Goal: Information Seeking & Learning: Check status

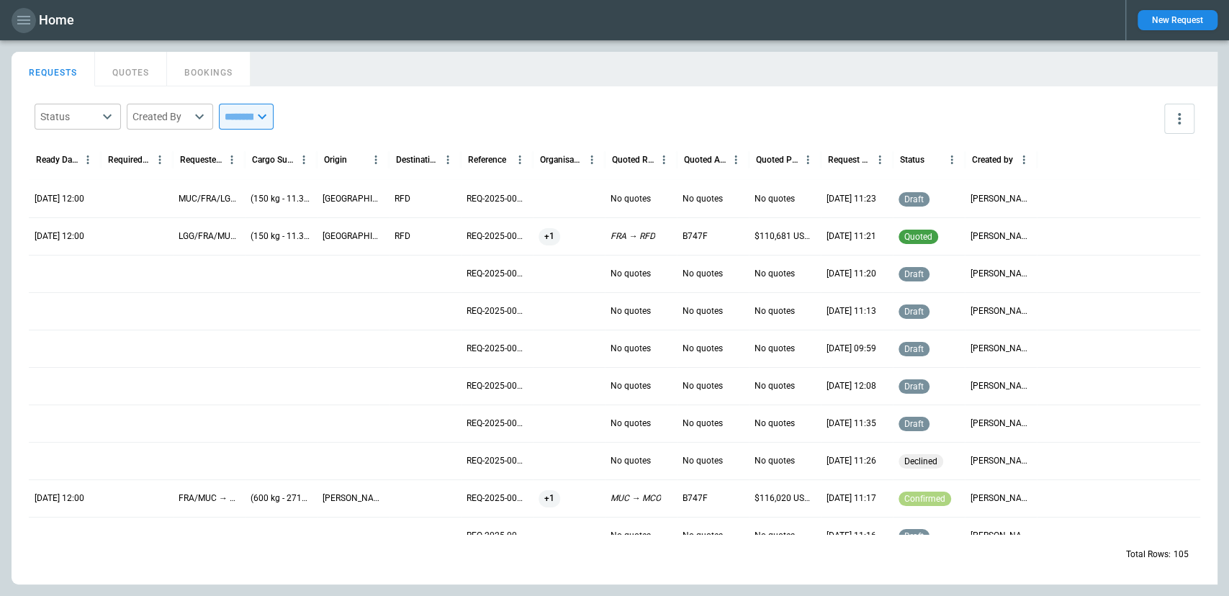
click at [24, 21] on icon "button" at bounding box center [23, 20] width 17 height 17
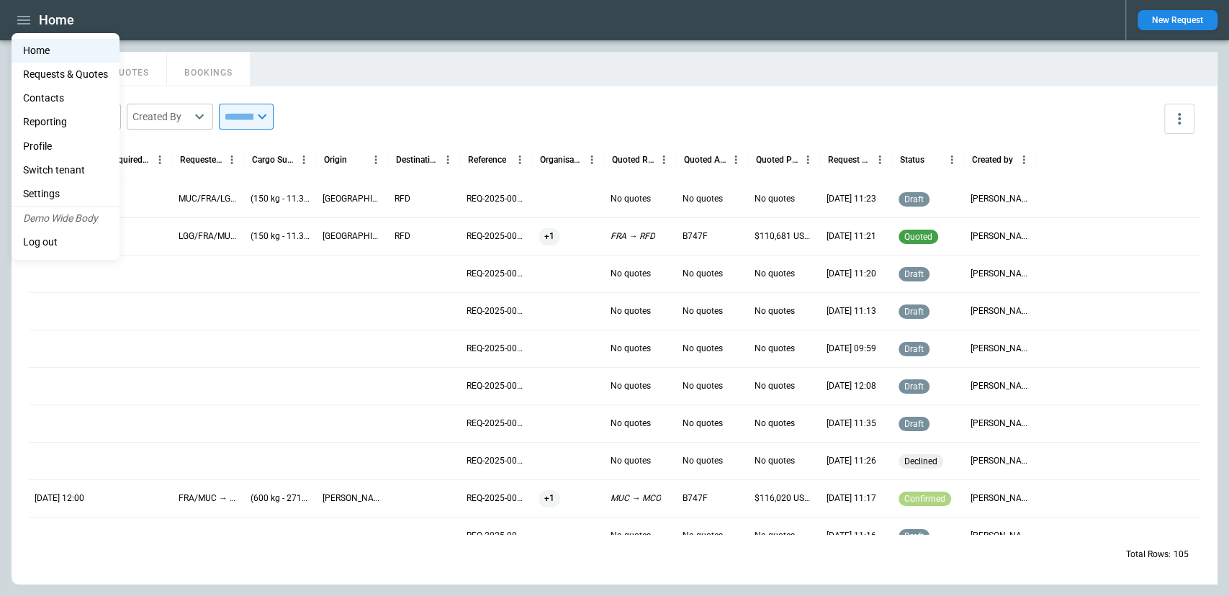
click at [56, 93] on li "Contacts" at bounding box center [66, 98] width 108 height 24
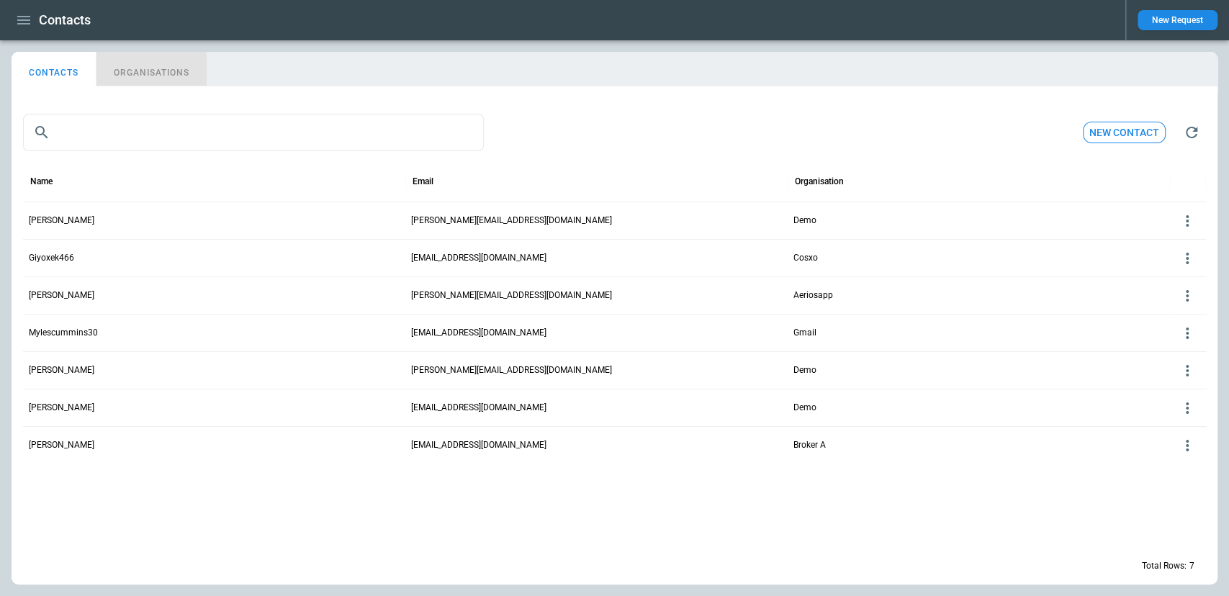
click at [168, 78] on button "ORGANISATIONS" at bounding box center [152, 69] width 110 height 35
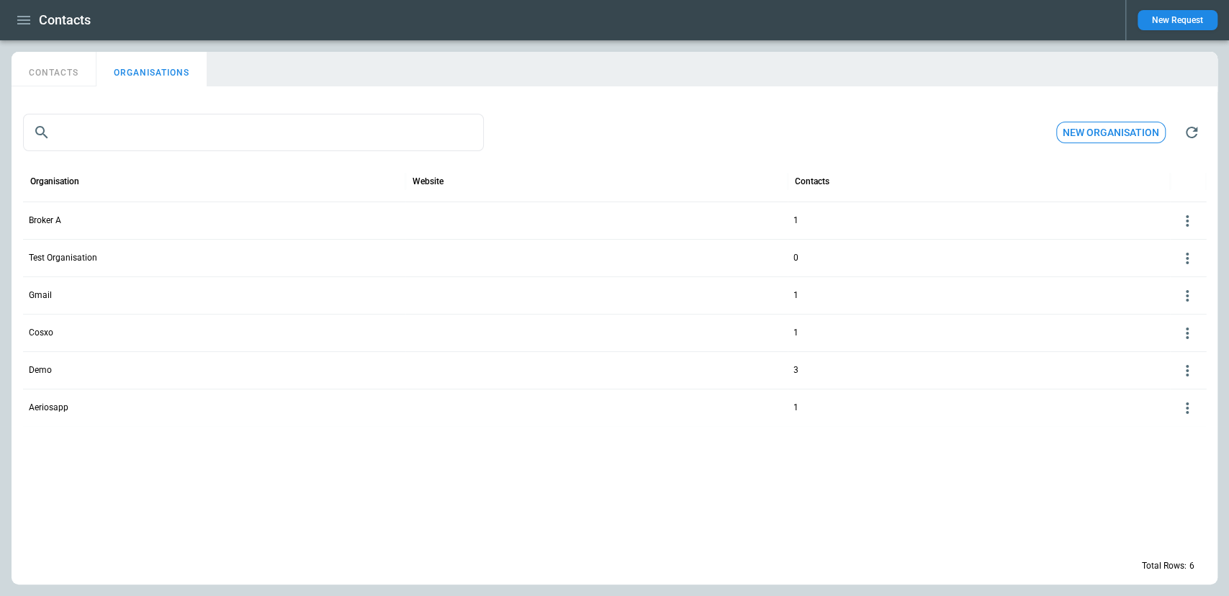
click at [18, 17] on icon "button" at bounding box center [23, 20] width 17 height 17
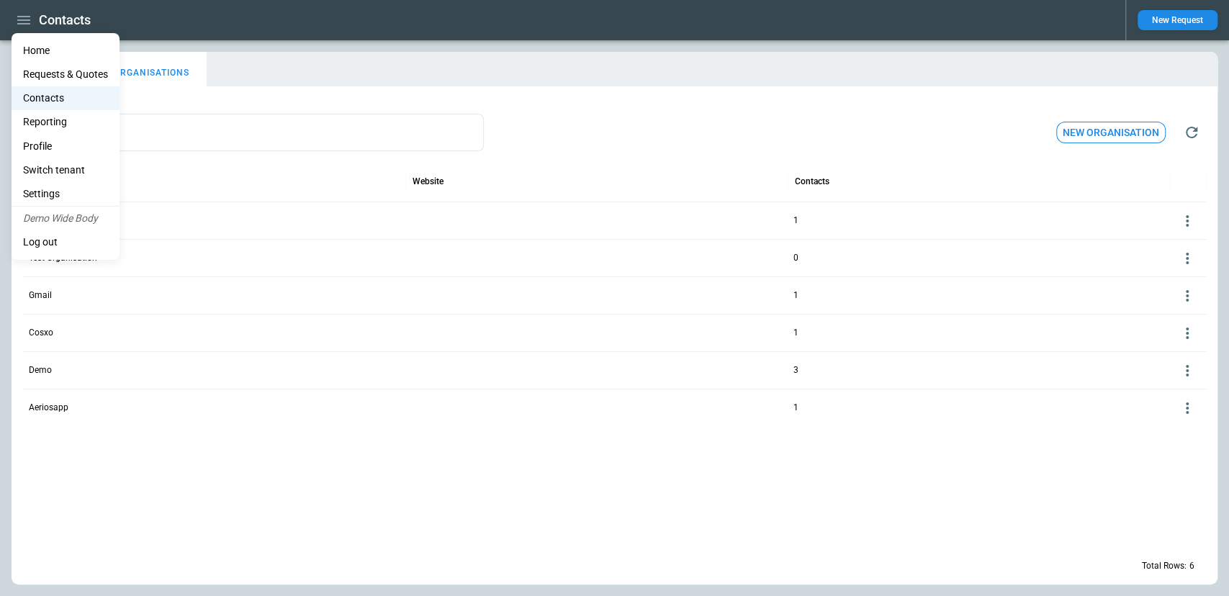
click at [45, 117] on li "Reporting" at bounding box center [66, 122] width 108 height 24
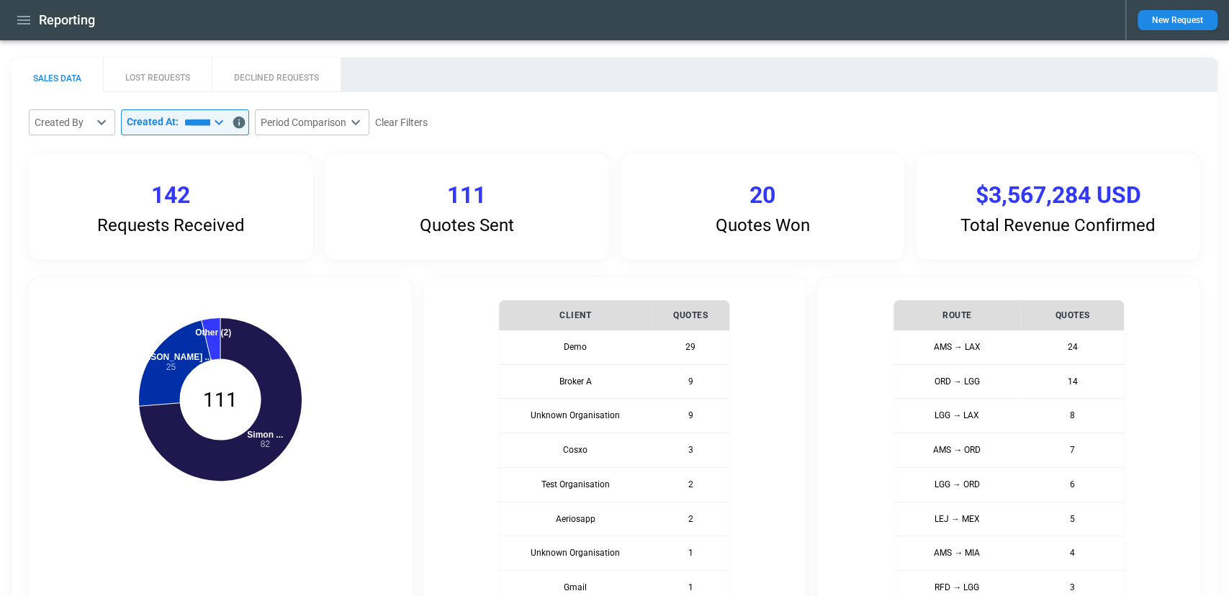
click at [174, 77] on button "LOST REQUESTS" at bounding box center [157, 75] width 109 height 35
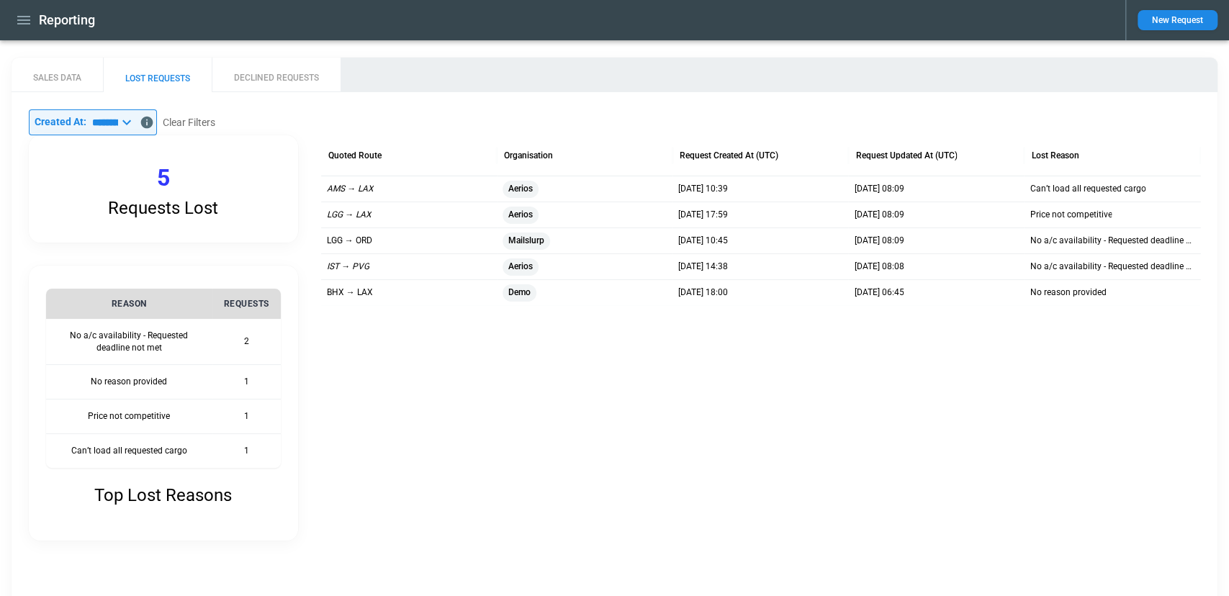
click at [302, 69] on button "DECLINED REQUESTS" at bounding box center [276, 75] width 129 height 35
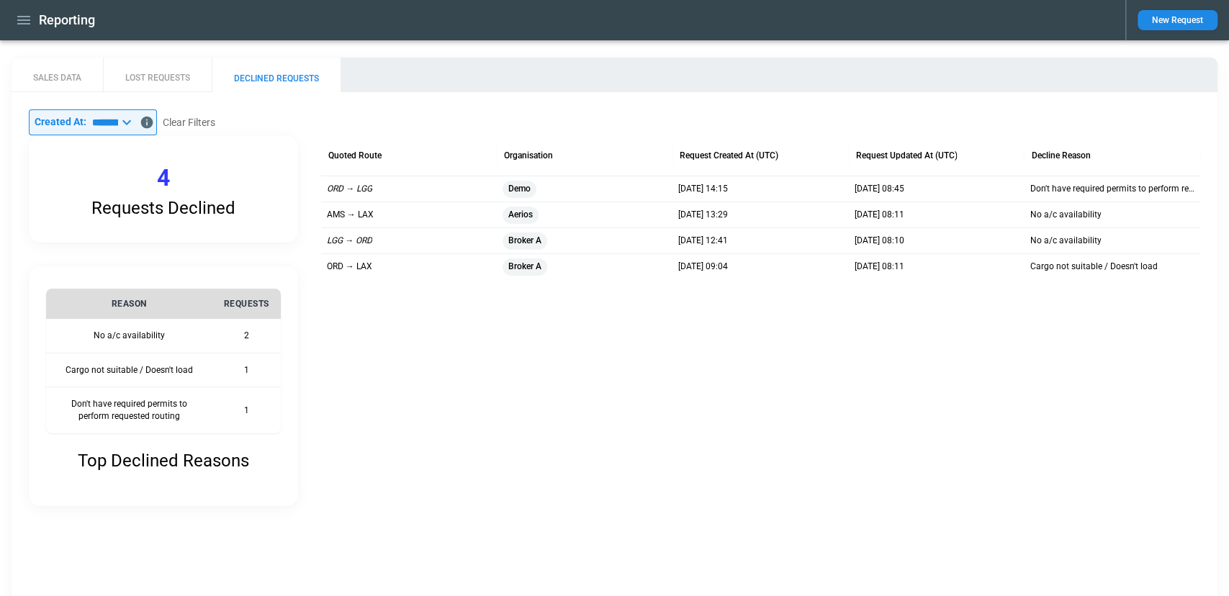
click at [178, 60] on button "LOST REQUESTS" at bounding box center [157, 75] width 109 height 35
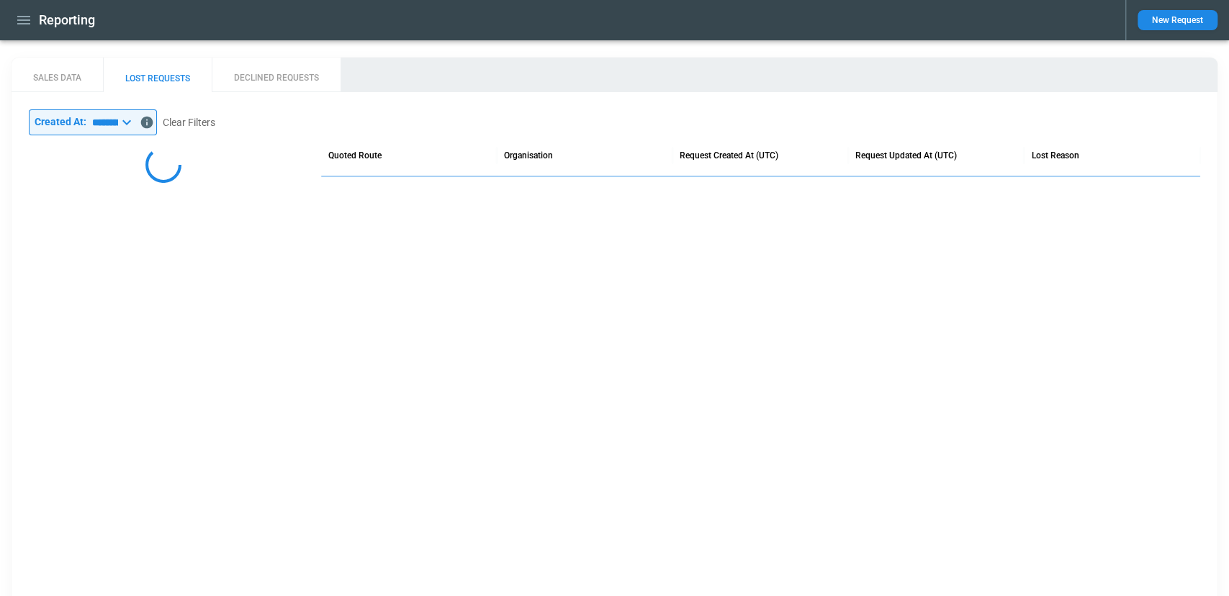
click at [254, 80] on button "DECLINED REQUESTS" at bounding box center [276, 75] width 129 height 35
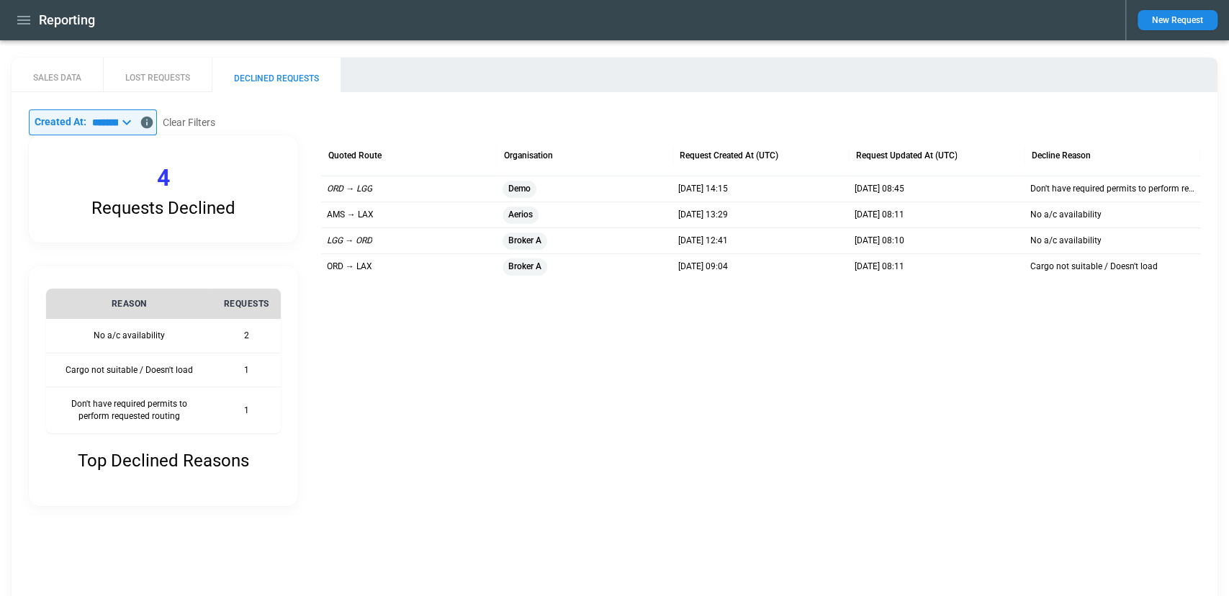
click at [187, 67] on button "LOST REQUESTS" at bounding box center [157, 75] width 109 height 35
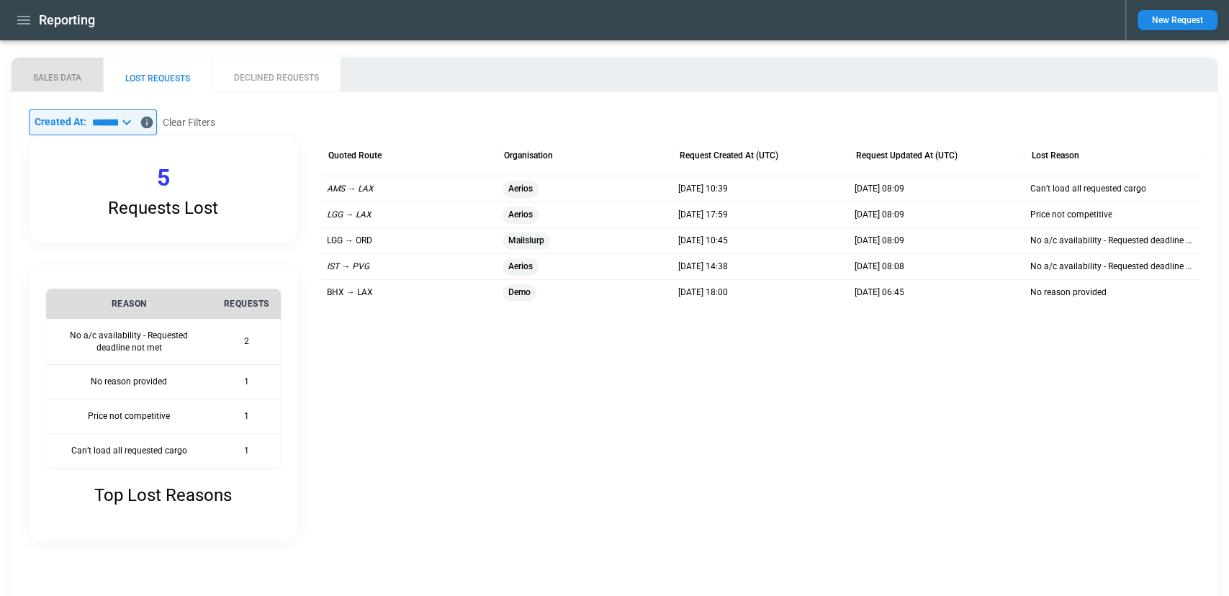
click at [71, 69] on button "SALES DATA" at bounding box center [57, 75] width 91 height 35
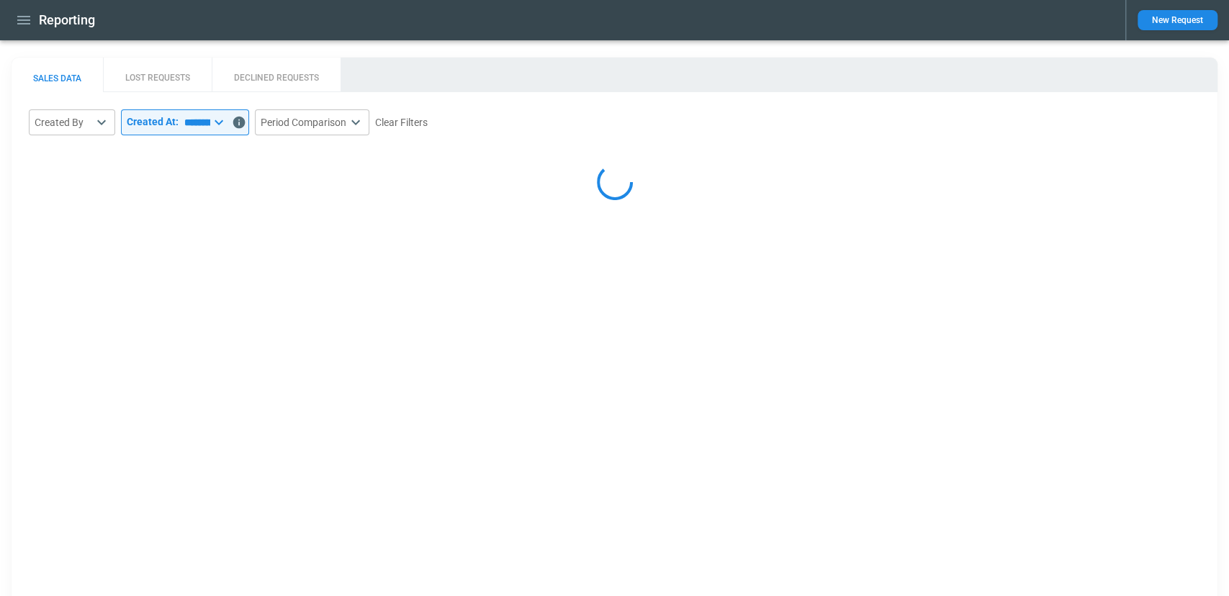
click at [27, 25] on icon "button" at bounding box center [23, 20] width 17 height 17
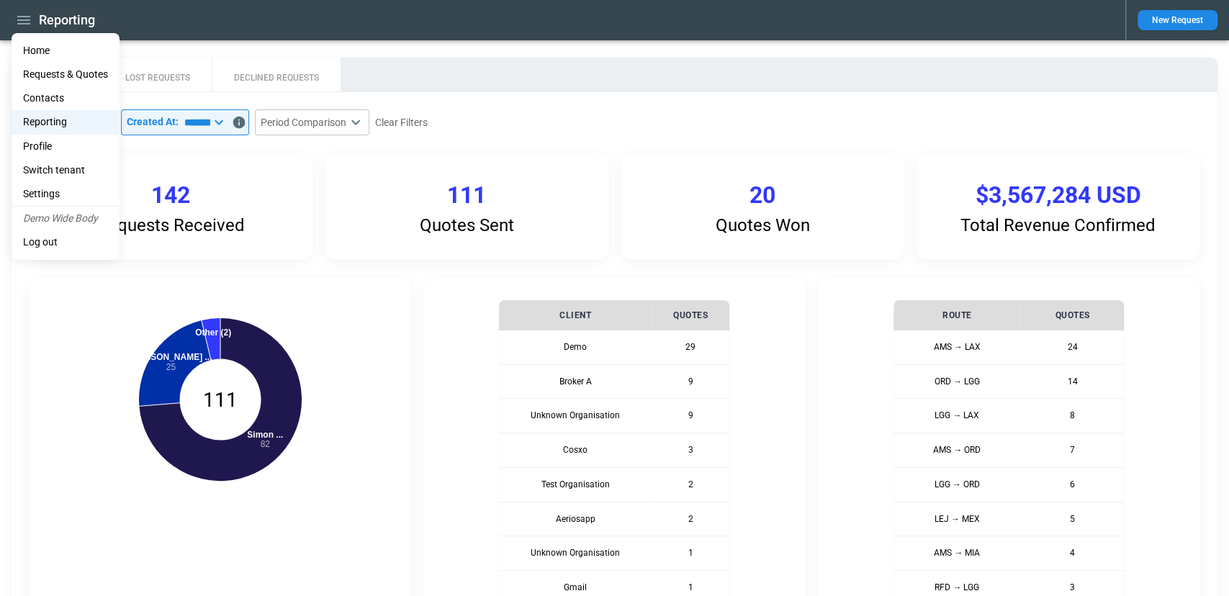
click at [914, 116] on div at bounding box center [614, 298] width 1229 height 596
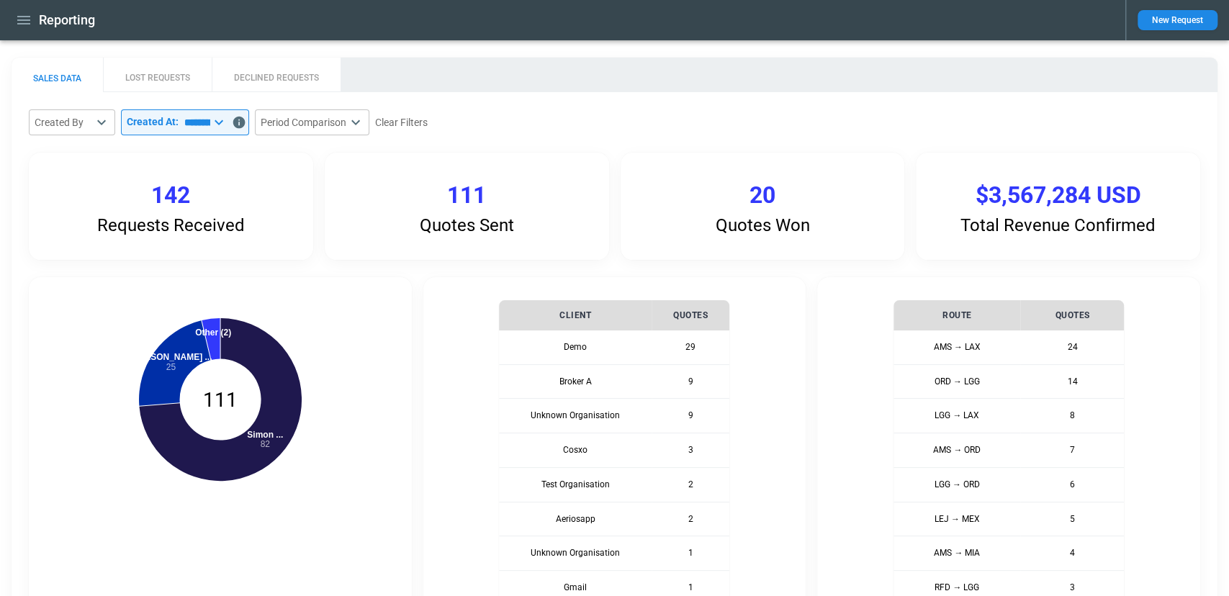
click at [609, 189] on div "Requests Received 142 Quotes Sent 111 Quotes Won 20 Total Revenue Confirmed $3,…" at bounding box center [615, 206] width 1172 height 107
